Goal: Find specific page/section: Find specific page/section

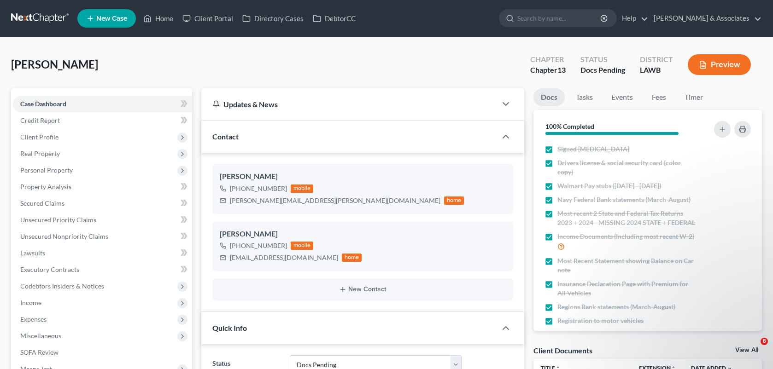
select select "6"
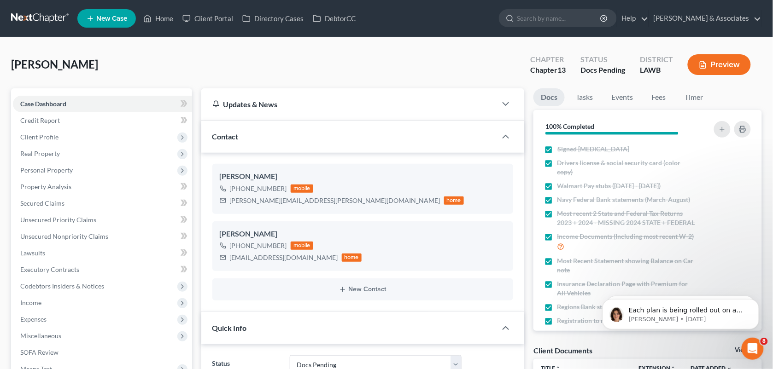
scroll to position [643, 0]
click at [165, 18] on link "Home" at bounding box center [158, 18] width 39 height 17
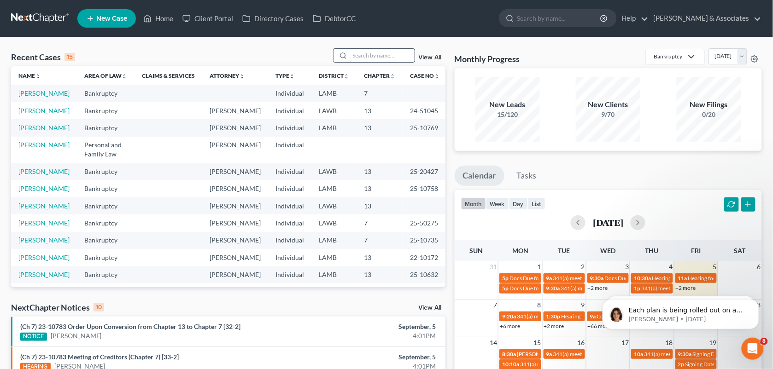
click at [371, 51] on input "search" at bounding box center [382, 55] width 64 height 13
click at [391, 52] on input "search" at bounding box center [382, 55] width 64 height 13
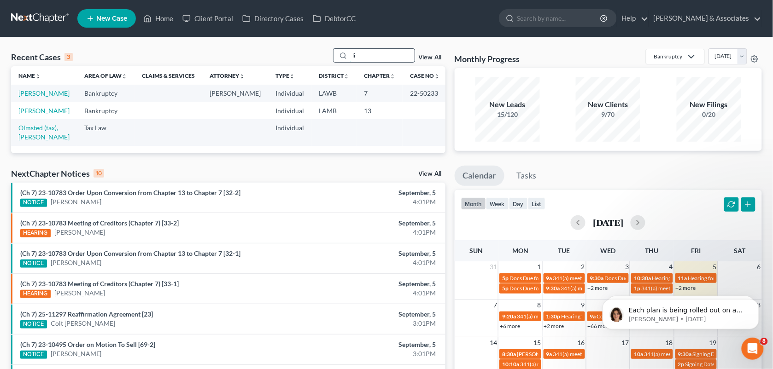
type input "l"
